Goal: Book appointment/travel/reservation

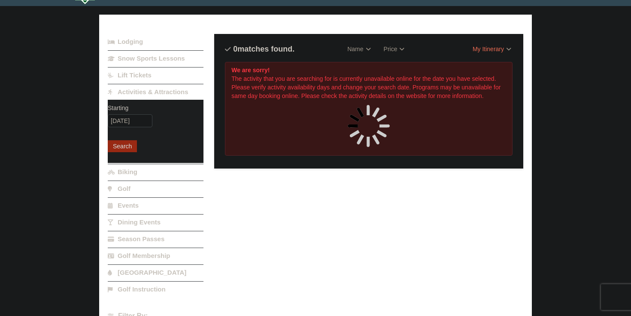
scroll to position [20, 0]
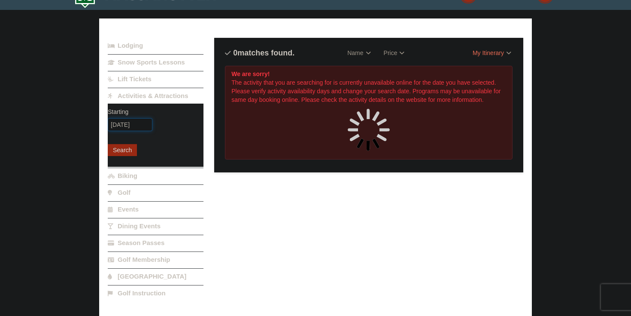
click at [123, 126] on input "[DATE]" at bounding box center [130, 124] width 45 height 13
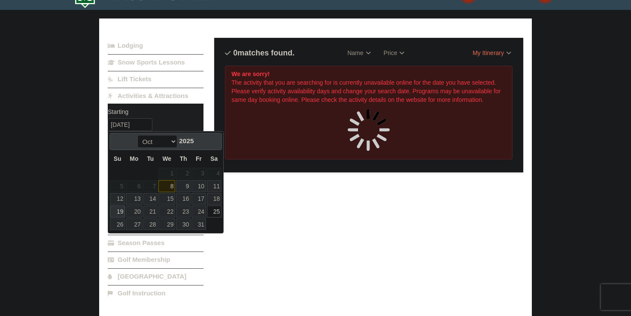
click at [121, 209] on link "19" at bounding box center [117, 211] width 15 height 12
type input "[DATE]"
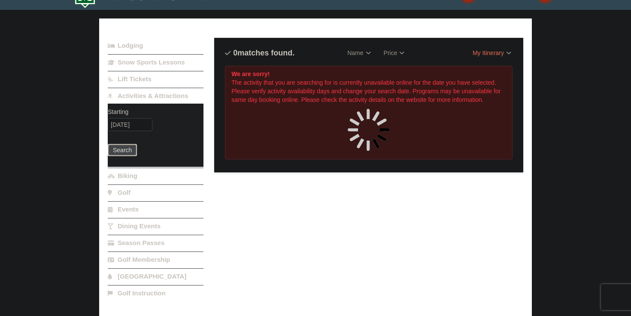
click at [117, 149] on button "Search" at bounding box center [122, 150] width 29 height 12
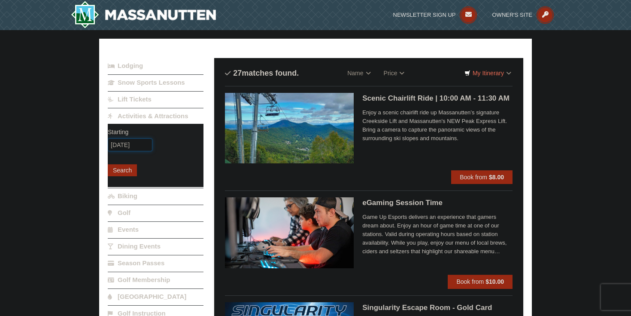
click at [127, 146] on input "[DATE]" at bounding box center [130, 144] width 45 height 13
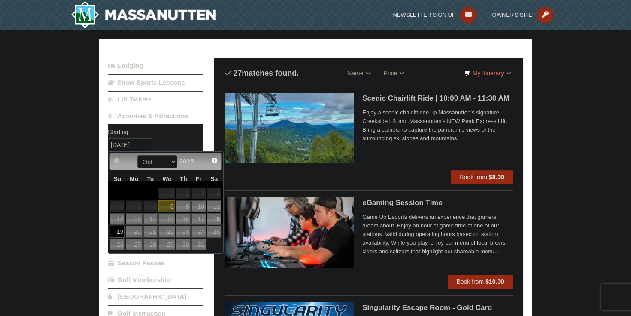
click at [218, 220] on link "18" at bounding box center [214, 219] width 15 height 12
type input "[DATE]"
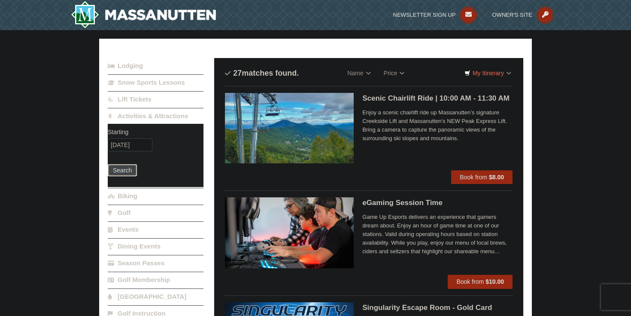
click at [122, 168] on button "Search" at bounding box center [122, 170] width 29 height 12
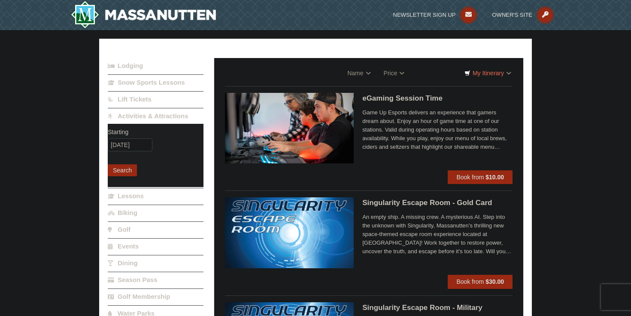
select select "10"
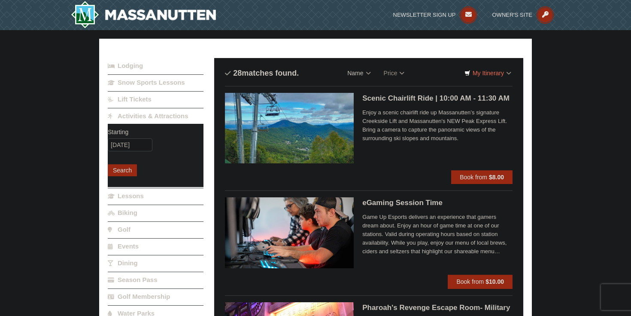
select select "10"
click at [328, 119] on img at bounding box center [289, 128] width 129 height 70
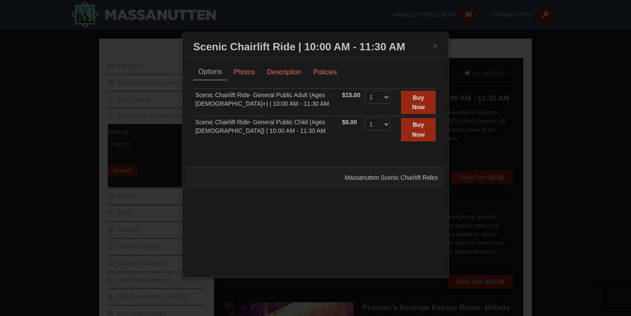
click at [431, 47] on h3 "Scenic Chairlift Ride | 10:00 AM - 11:30 AM Massanutten Scenic Chairlift Rides" at bounding box center [315, 46] width 245 height 13
